Goal: Check status: Check status

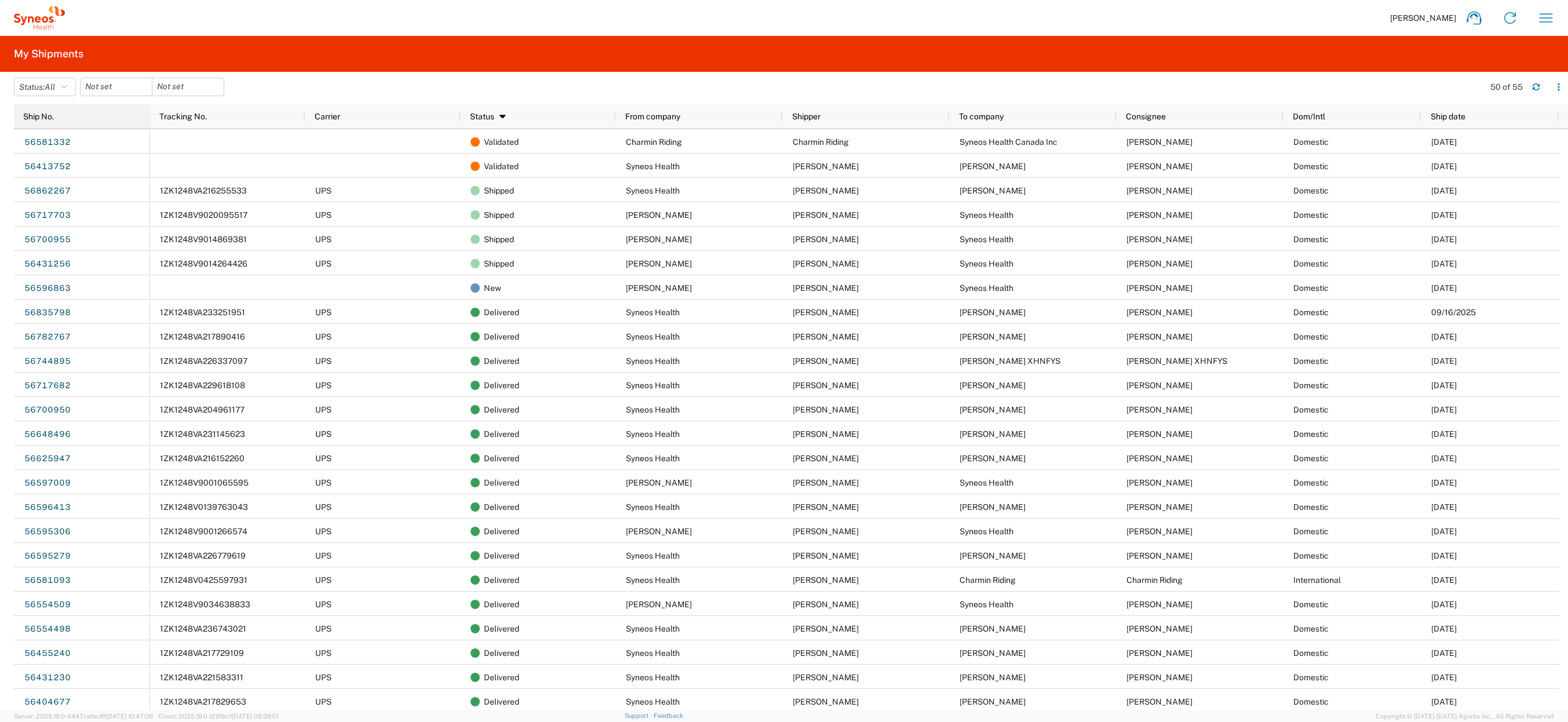
click at [109, 115] on div "Ship No." at bounding box center [84, 116] width 122 height 18
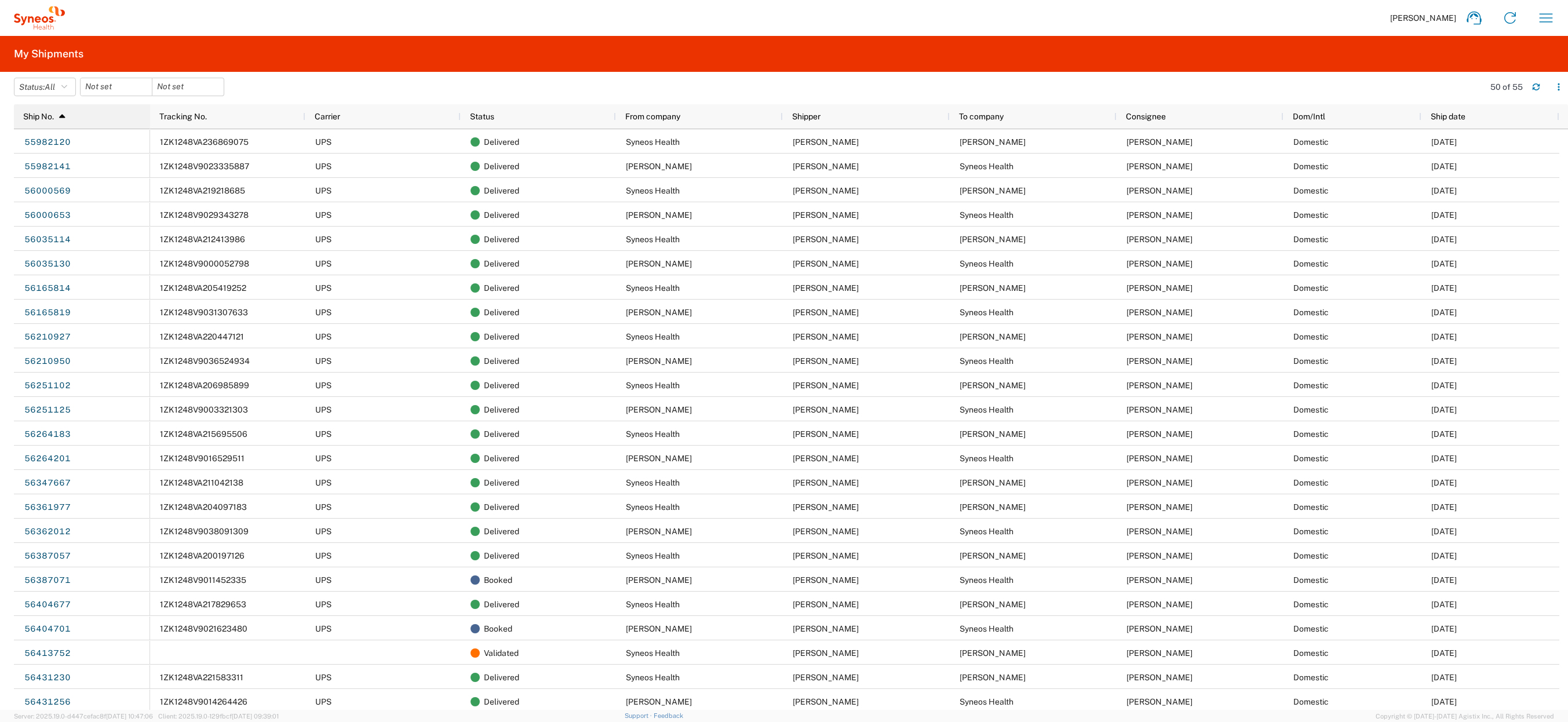
click at [93, 124] on div "Ship No. 1" at bounding box center [84, 116] width 122 height 18
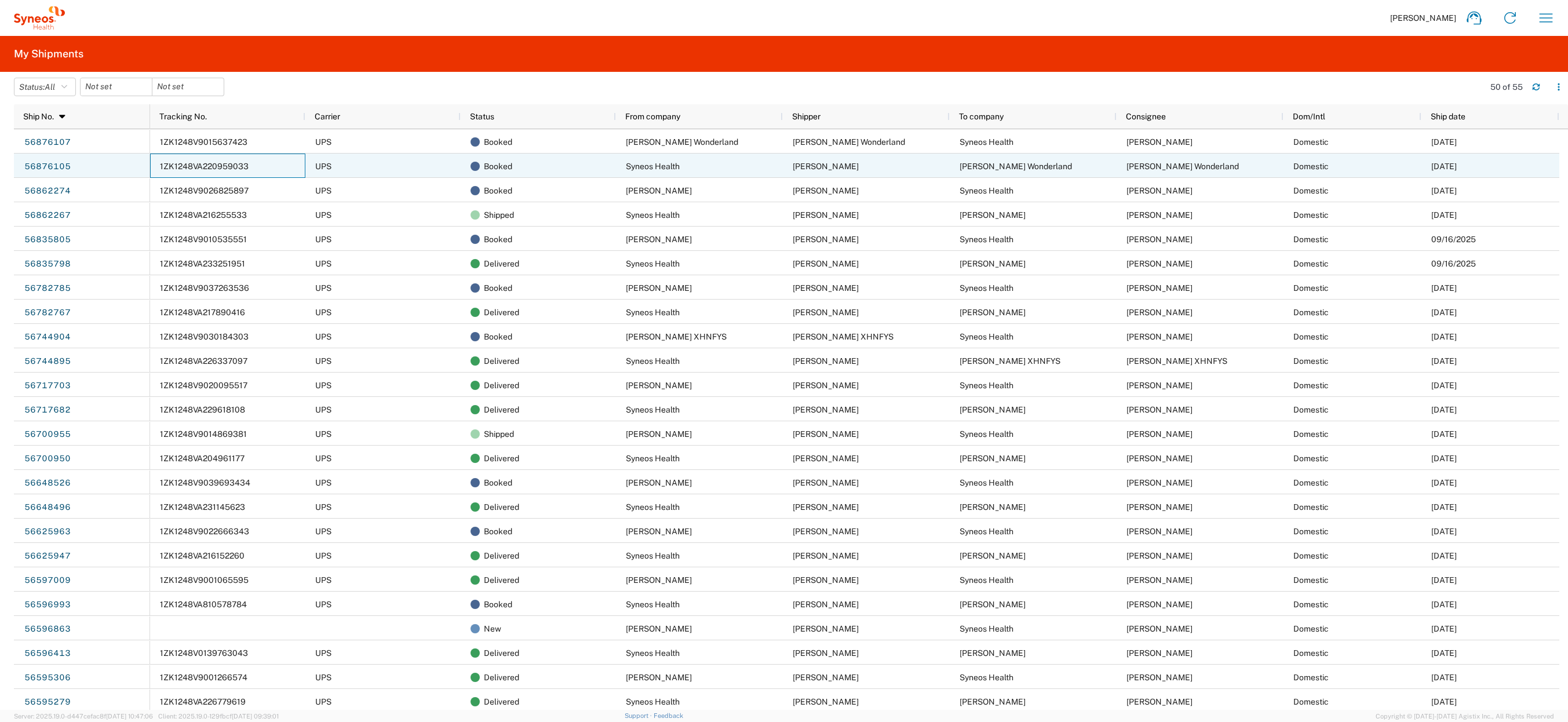
click at [223, 170] on span "1ZK1248VA220959033" at bounding box center [205, 166] width 89 height 9
